Goal: Find specific page/section

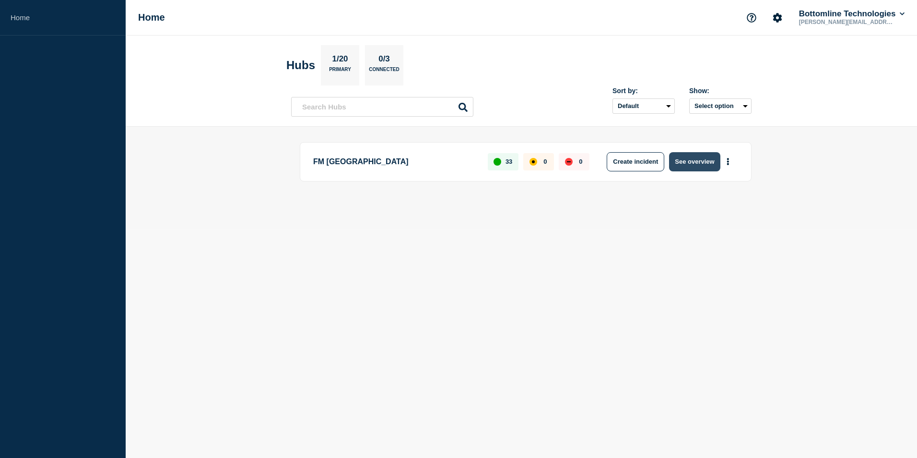
click at [690, 165] on button "See overview" at bounding box center [694, 161] width 51 height 19
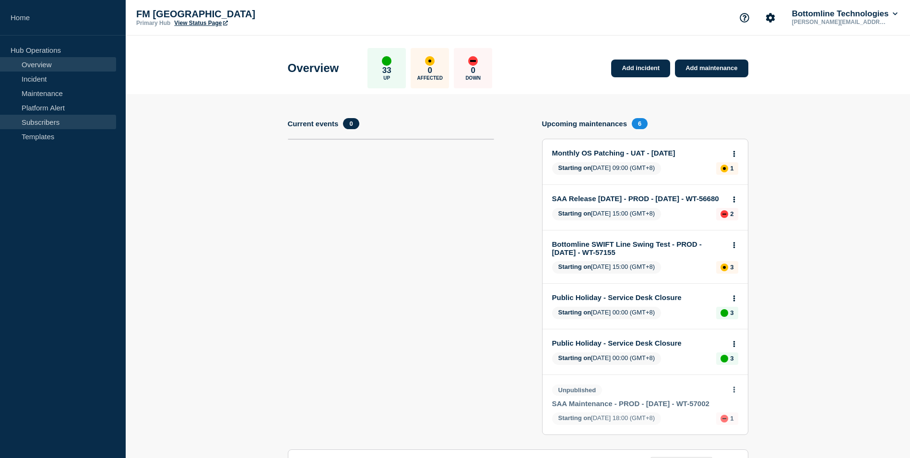
click at [38, 120] on link "Subscribers" at bounding box center [58, 122] width 116 height 14
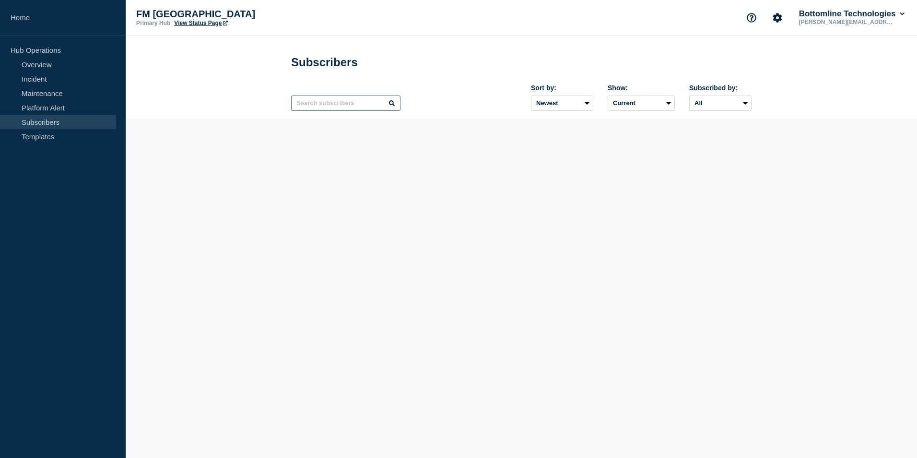
click at [326, 104] on input "text" at bounding box center [345, 102] width 109 height 15
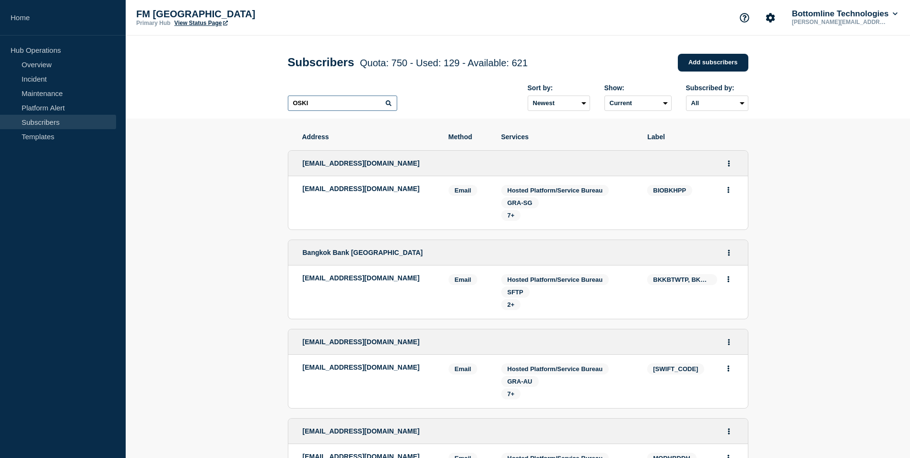
type input "OSKI"
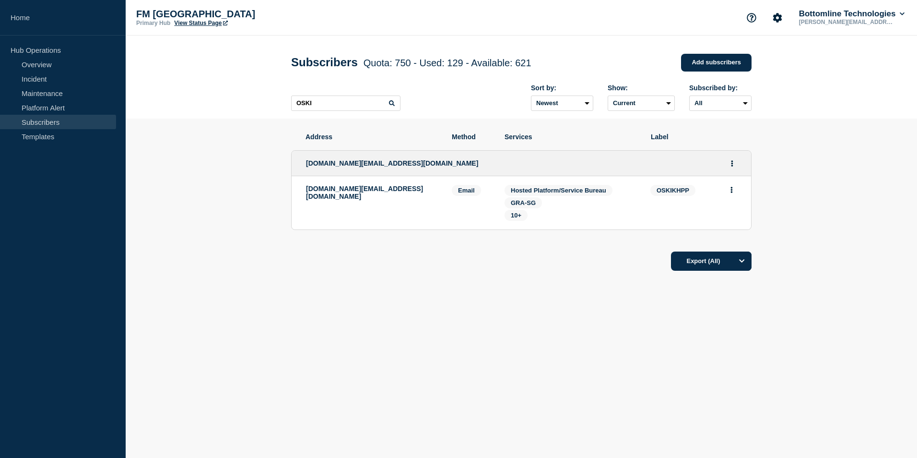
click at [444, 355] on main "Subscribers Quota: 750 - Used: 129 - Available: 621 Quota Used Available 750 12…" at bounding box center [522, 196] width 792 height 322
